Goal: Task Accomplishment & Management: Manage account settings

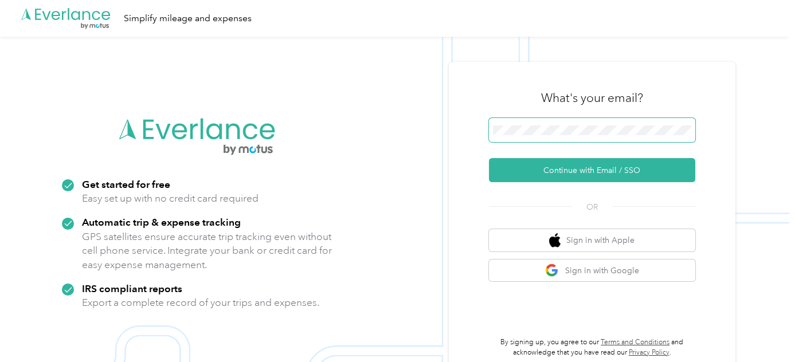
click at [541, 140] on span at bounding box center [592, 130] width 206 height 24
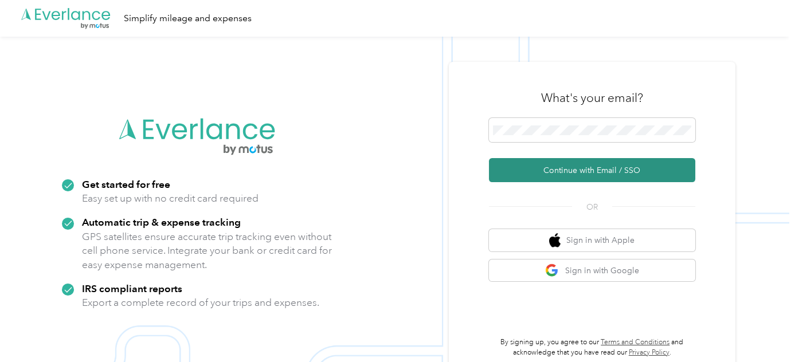
click at [533, 175] on button "Continue with Email / SSO" at bounding box center [592, 170] width 206 height 24
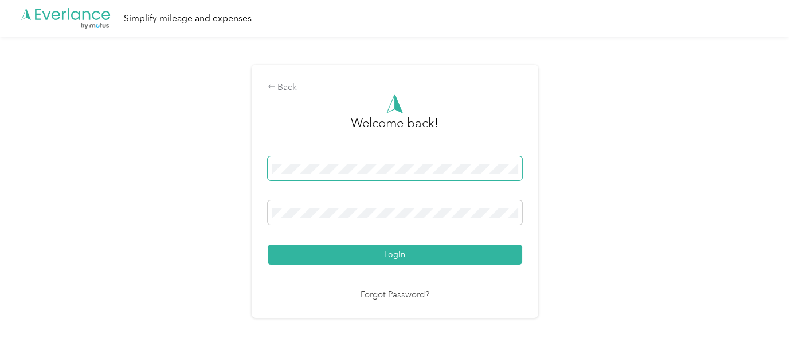
click at [268, 245] on button "Login" at bounding box center [395, 255] width 254 height 20
